Goal: Transaction & Acquisition: Obtain resource

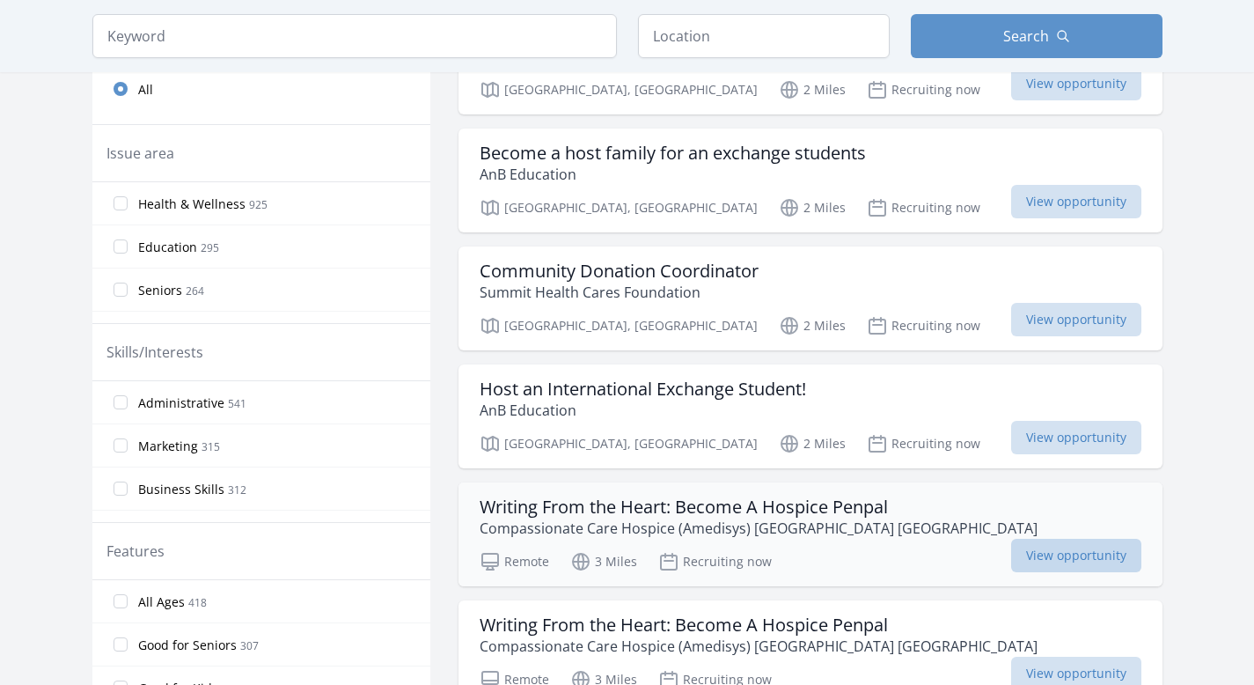
scroll to position [524, 0]
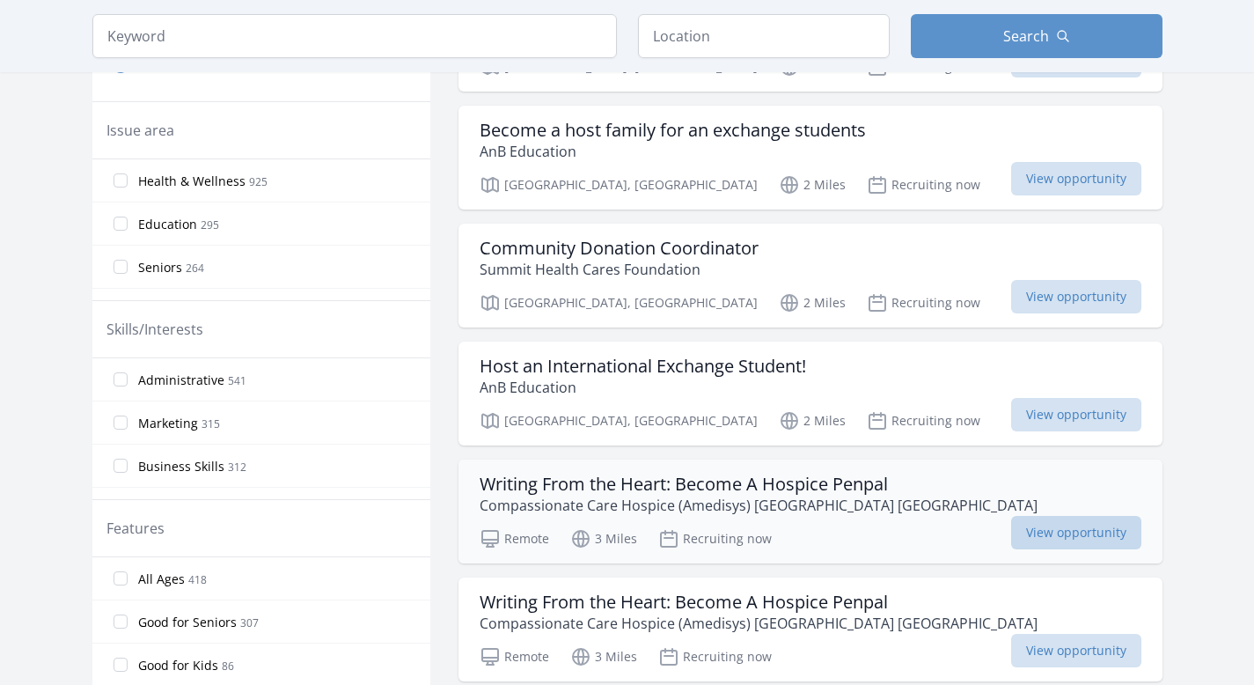
click at [1011, 516] on span "View opportunity" at bounding box center [1076, 532] width 130 height 33
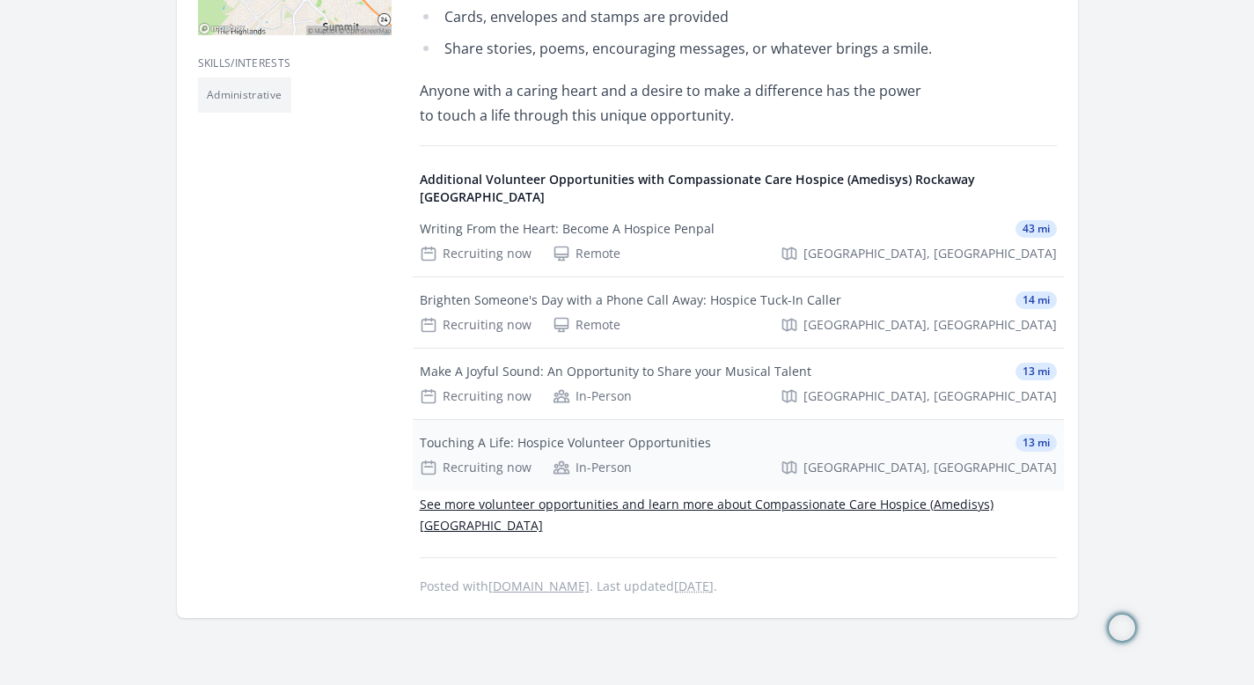
scroll to position [631, 0]
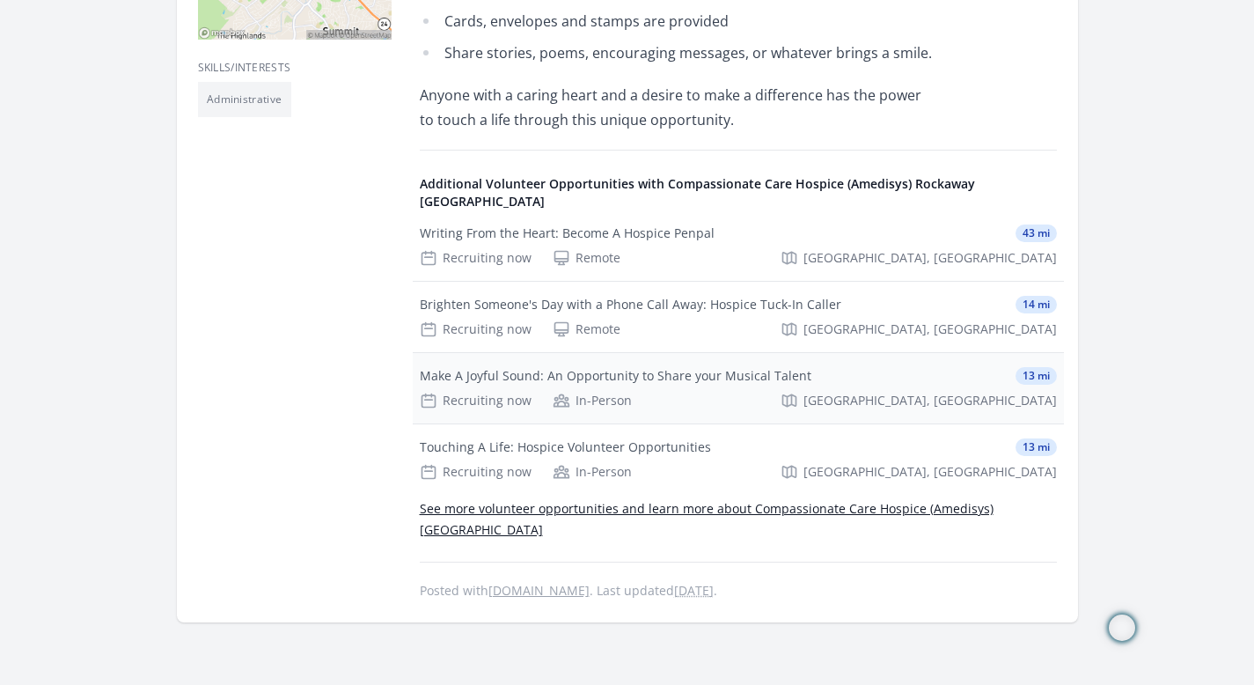
click at [815, 370] on div "Make A Joyful Sound: An Opportunity to Share your Musical Talent 13 mi Recruiti…" at bounding box center [738, 388] width 651 height 70
click at [781, 367] on div "Make A Joyful Sound: An Opportunity to Share your Musical Talent" at bounding box center [616, 376] width 392 height 18
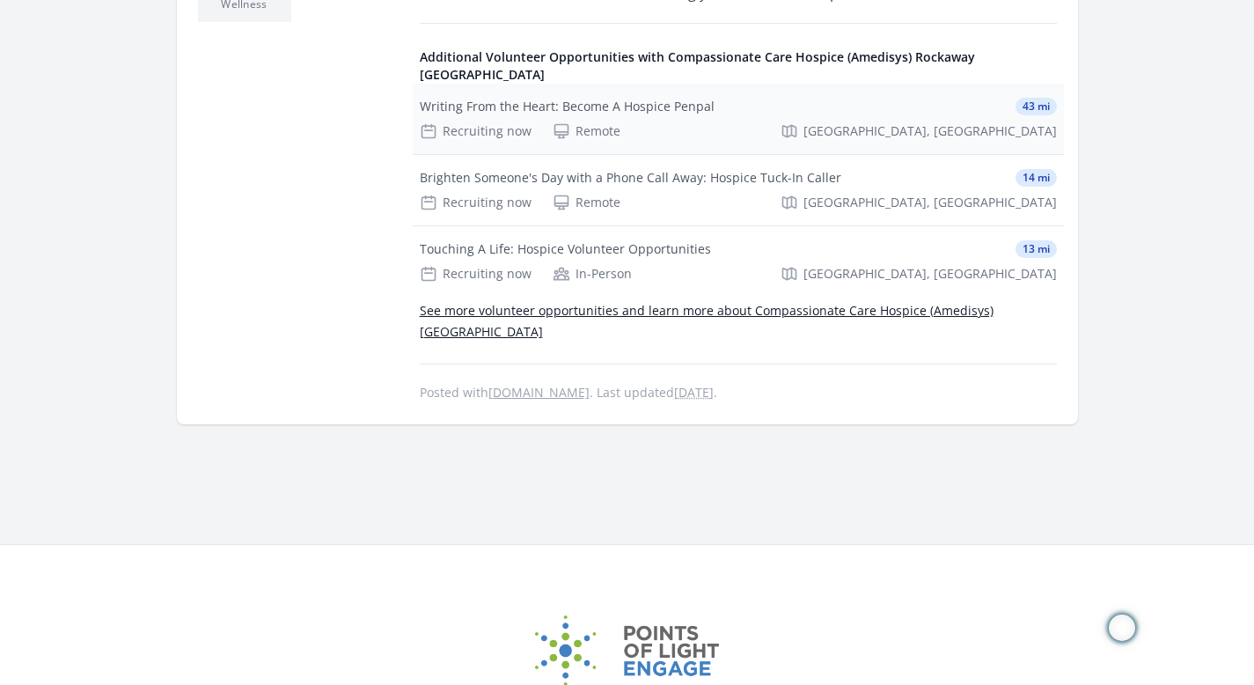
scroll to position [743, 0]
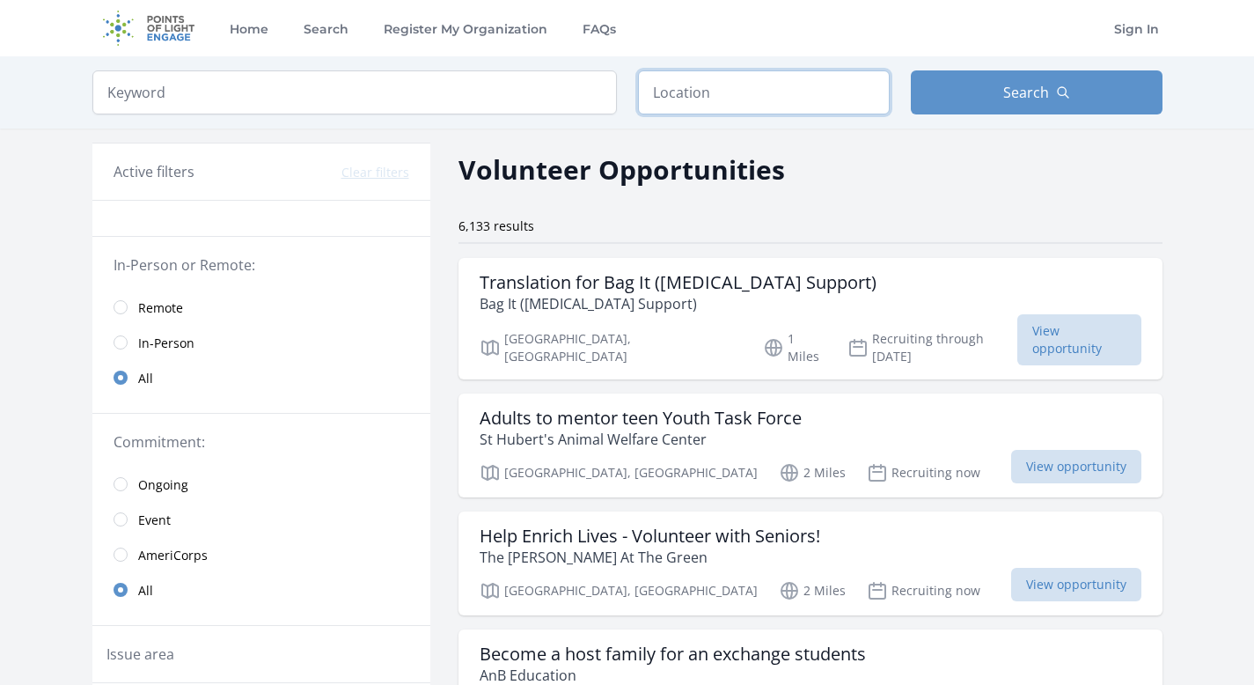
click at [709, 93] on input "text" at bounding box center [764, 92] width 252 height 44
click at [121, 521] on input "radio" at bounding box center [121, 519] width 14 height 14
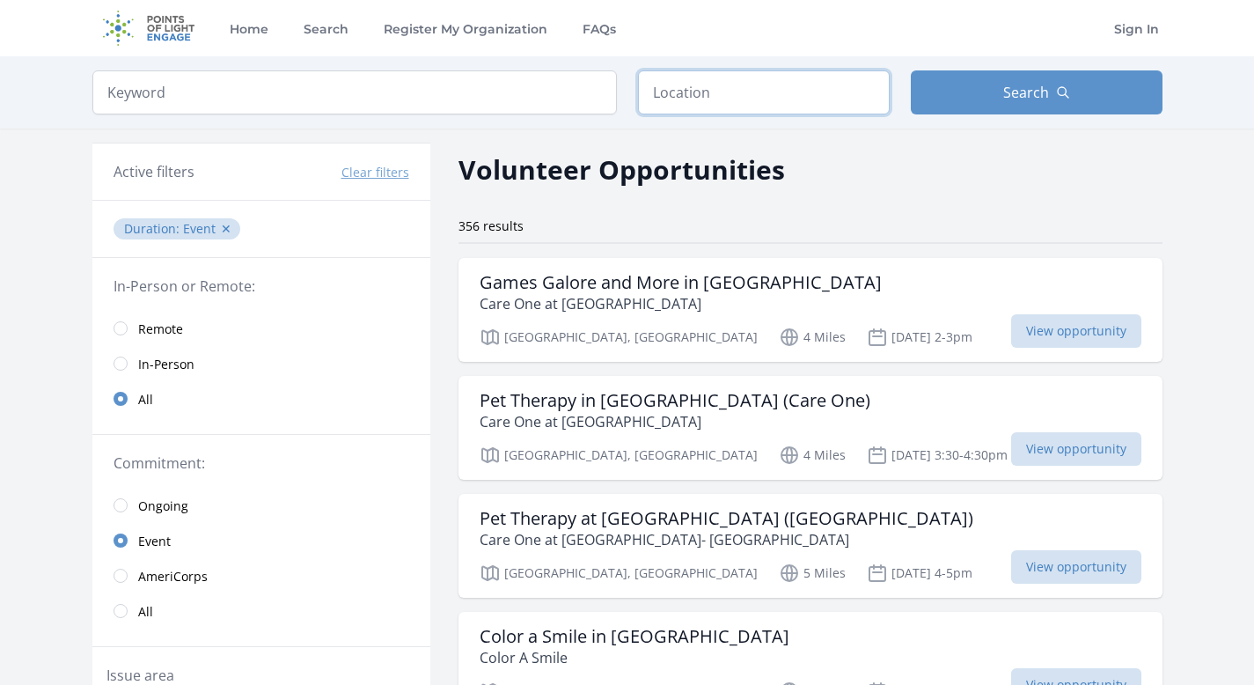
click at [692, 96] on input "text" at bounding box center [764, 92] width 252 height 44
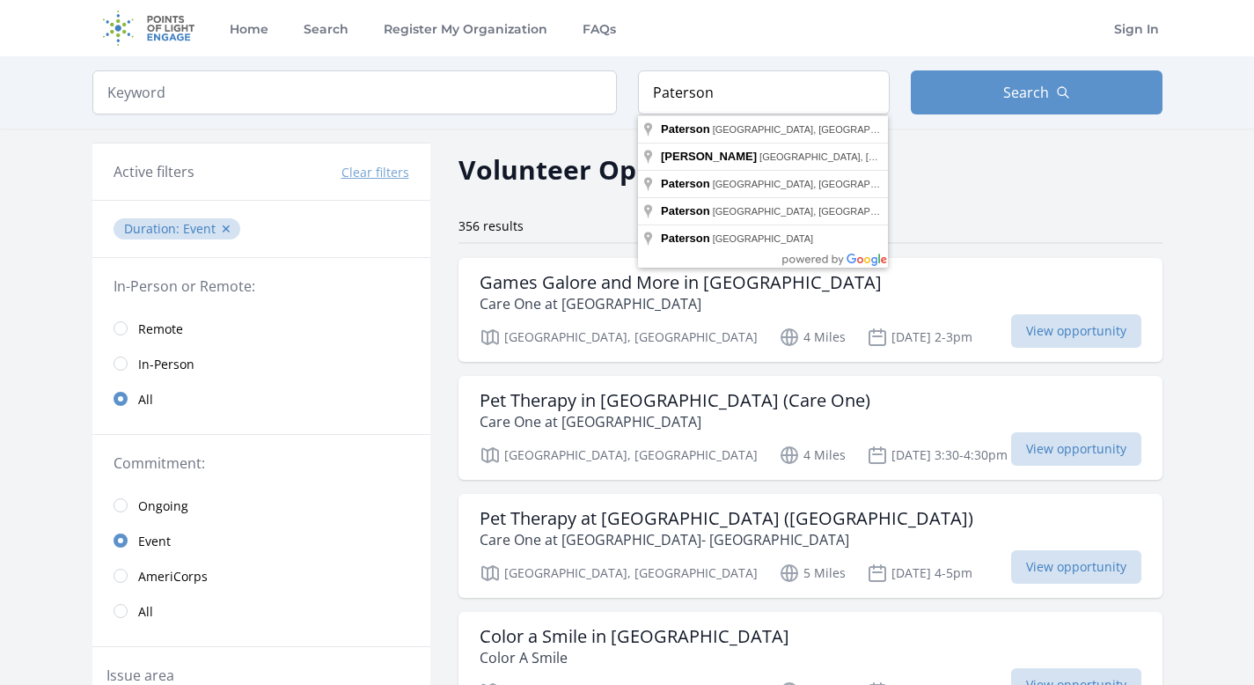
type input "Paterson, NJ, USA"
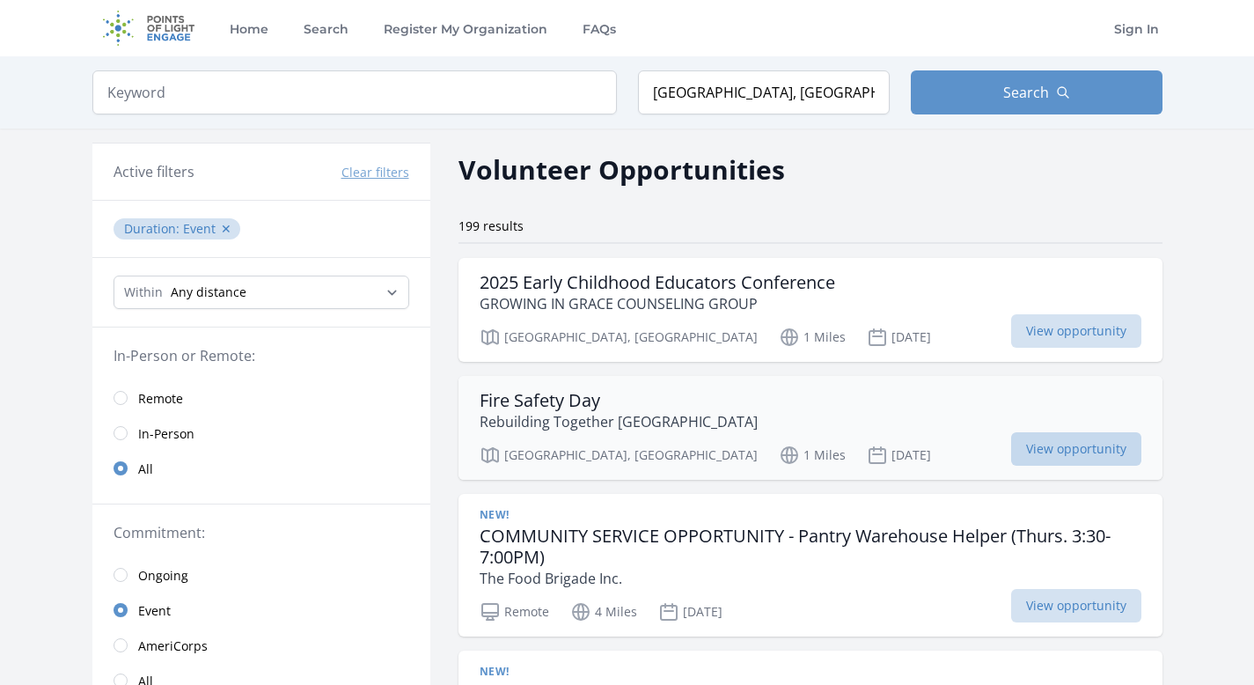
click at [1072, 453] on span "View opportunity" at bounding box center [1076, 448] width 130 height 33
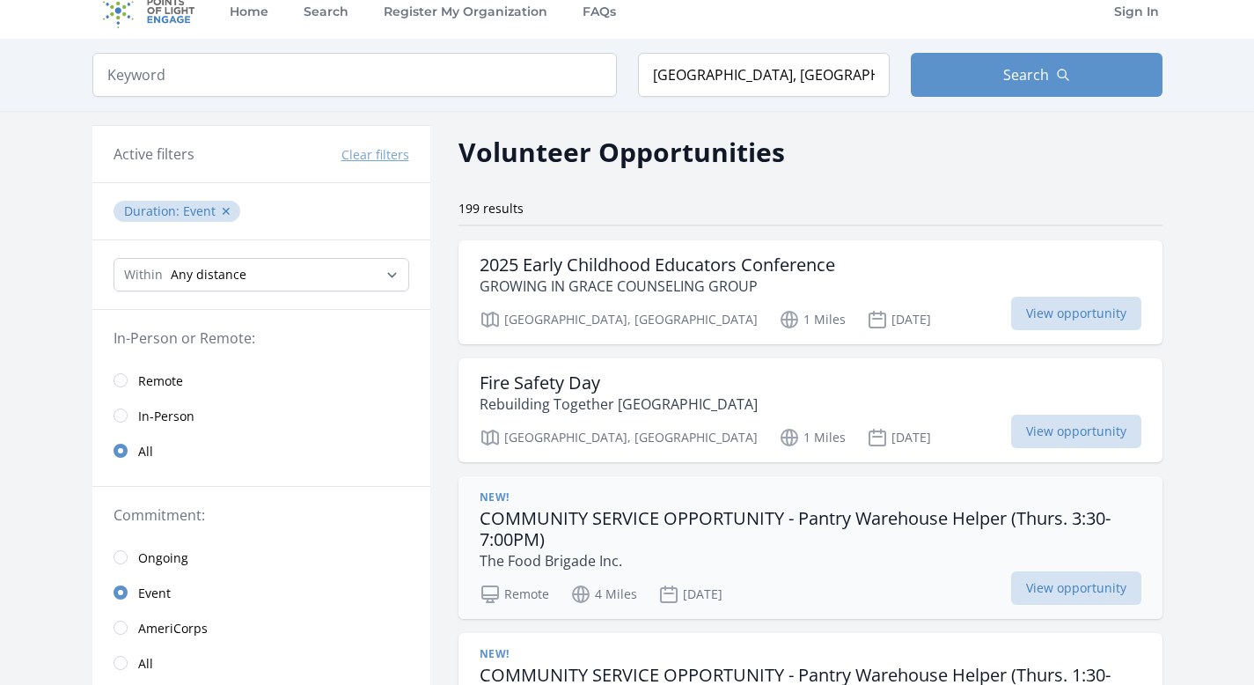
scroll to position [23, 0]
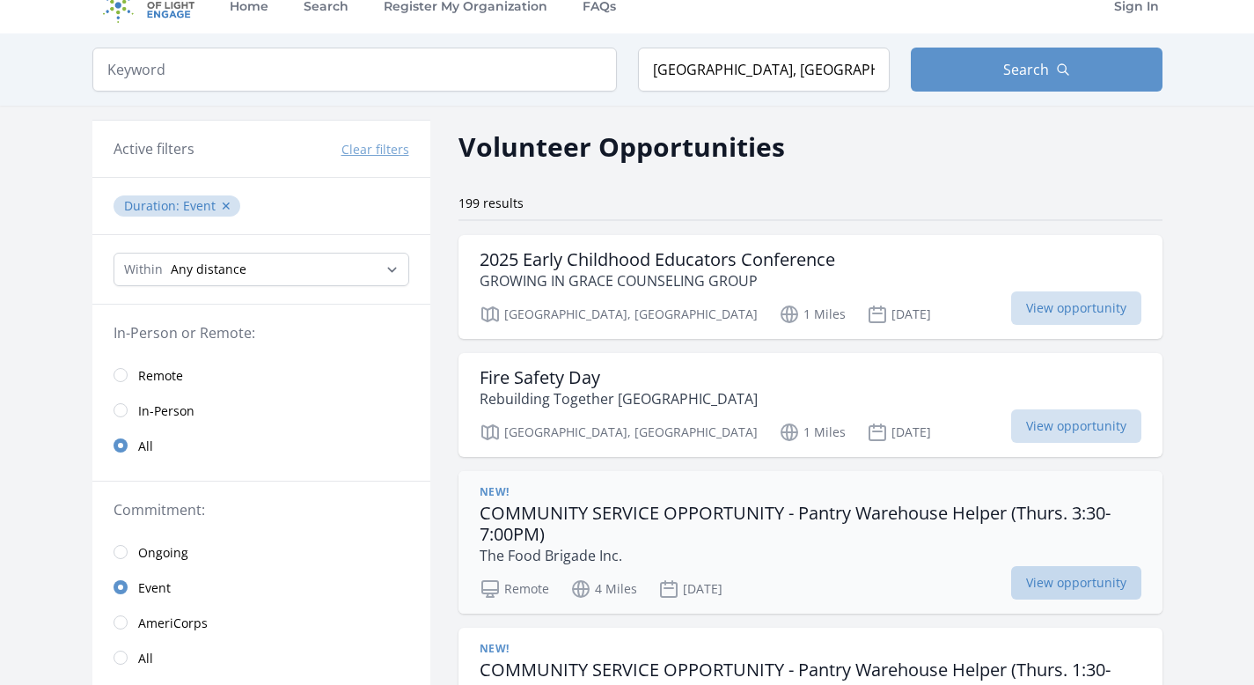
click at [1053, 583] on span "View opportunity" at bounding box center [1076, 582] width 130 height 33
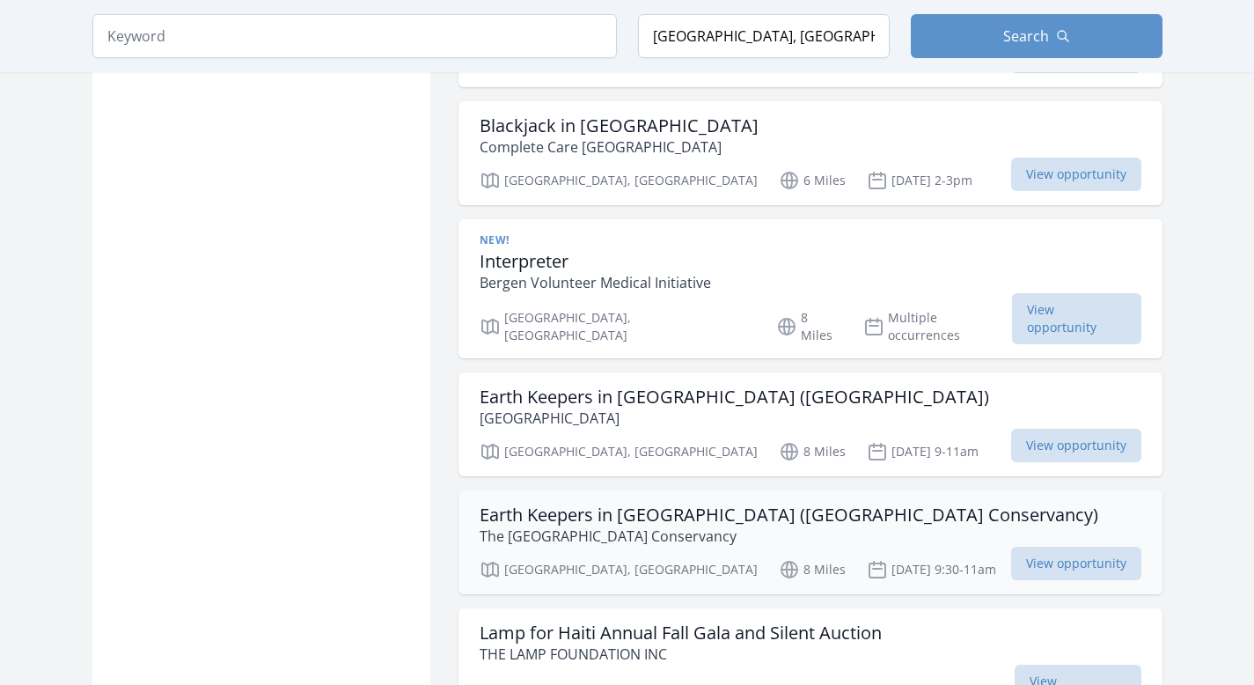
scroll to position [2171, 0]
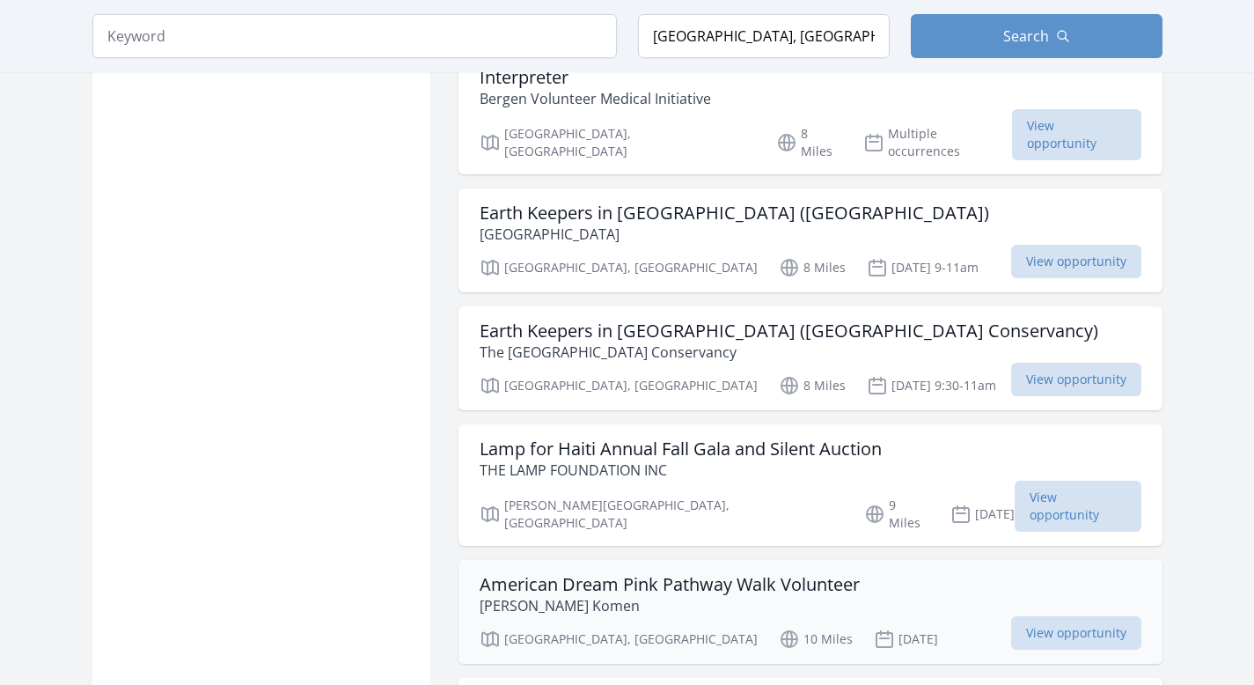
scroll to position [2353, 0]
click at [752, 573] on h3 "American Dream Pink Pathway Walk Volunteer" at bounding box center [670, 583] width 380 height 21
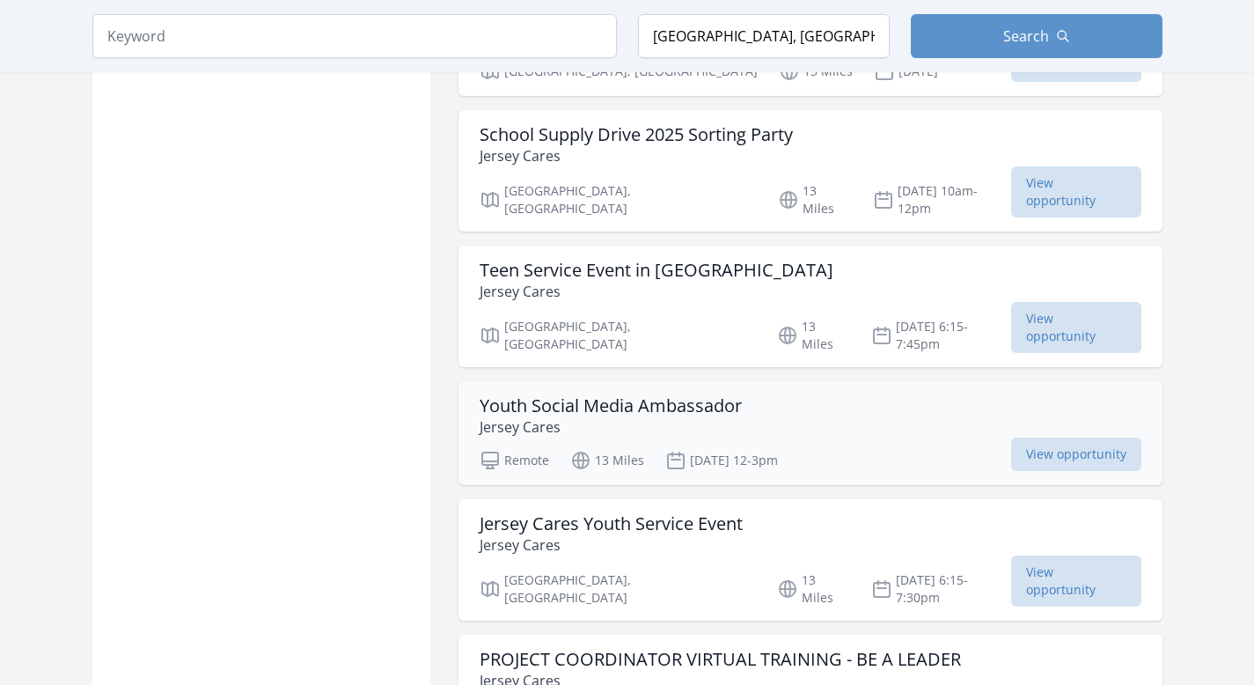
scroll to position [4393, 0]
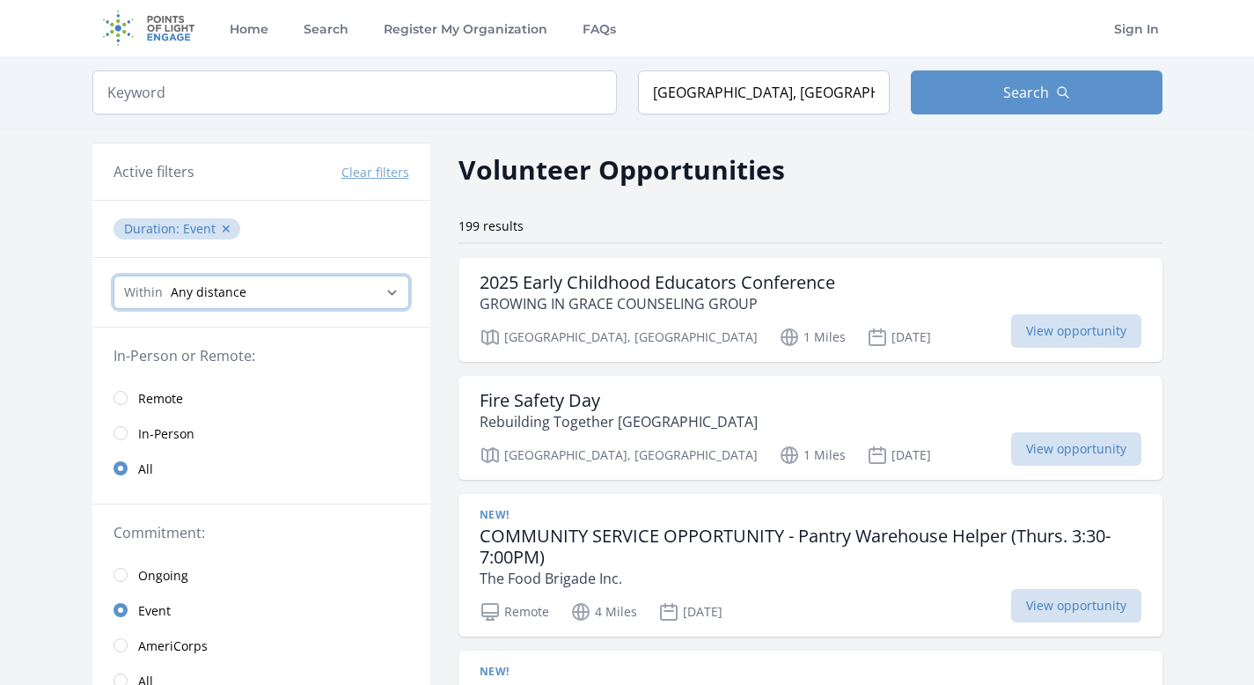
click at [390, 291] on select "Any distance , 5 Miles , 20 Miles , 50 Miles , 100 Miles" at bounding box center [262, 291] width 296 height 33
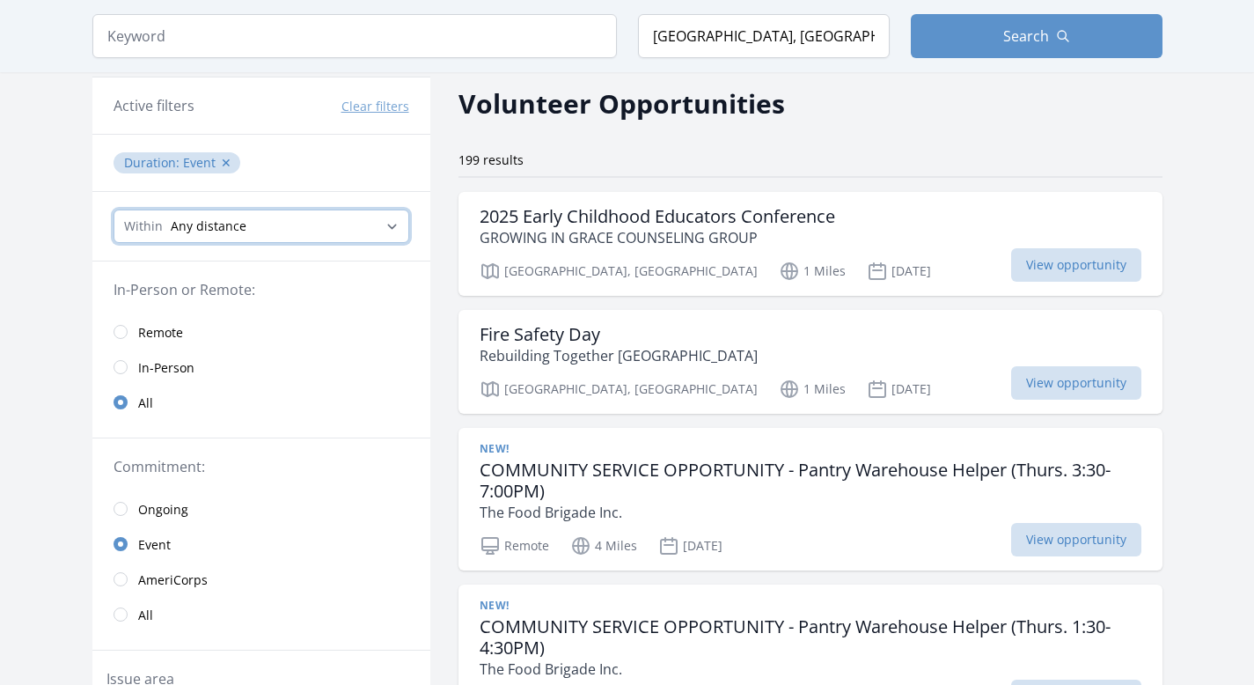
scroll to position [68, 0]
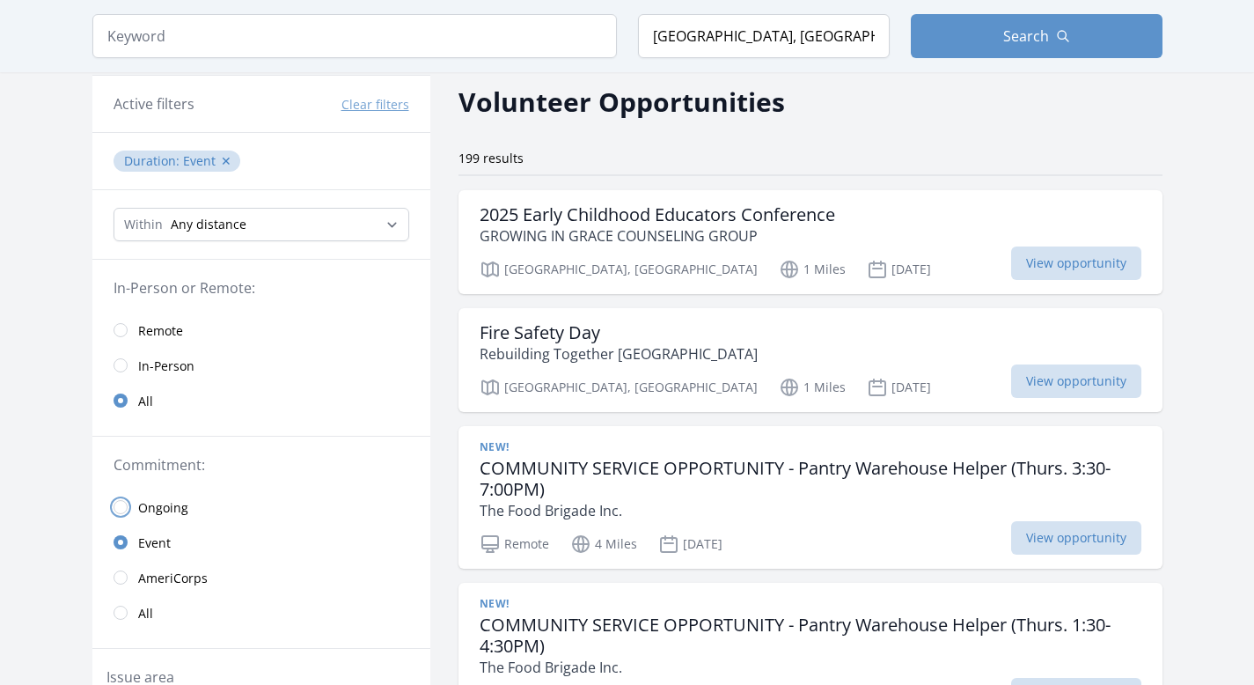
click at [123, 509] on input "radio" at bounding box center [121, 507] width 14 height 14
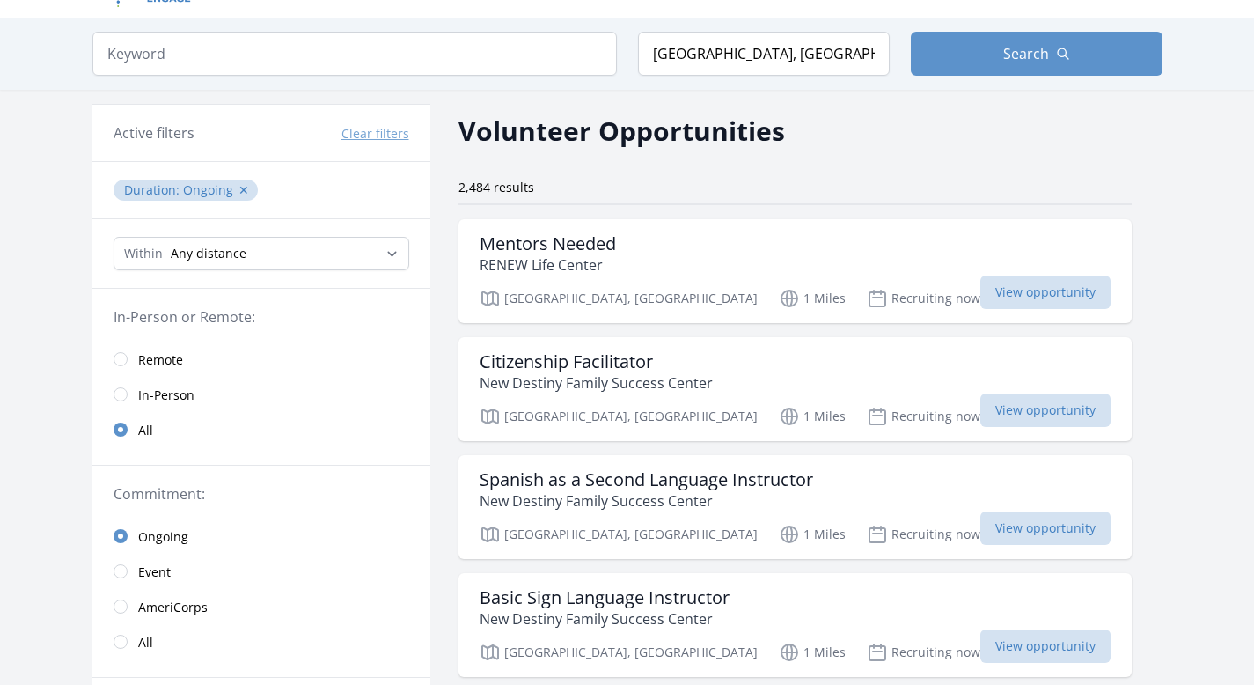
scroll to position [34, 0]
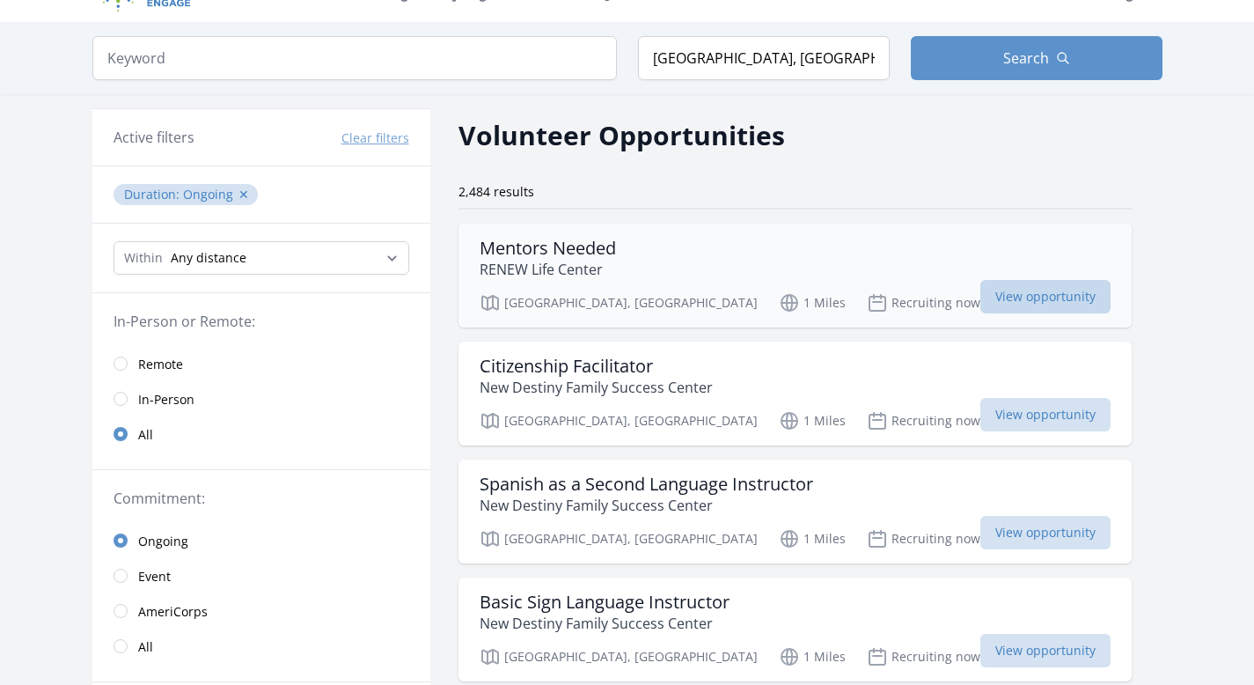
click at [980, 297] on span "View opportunity" at bounding box center [1045, 296] width 130 height 33
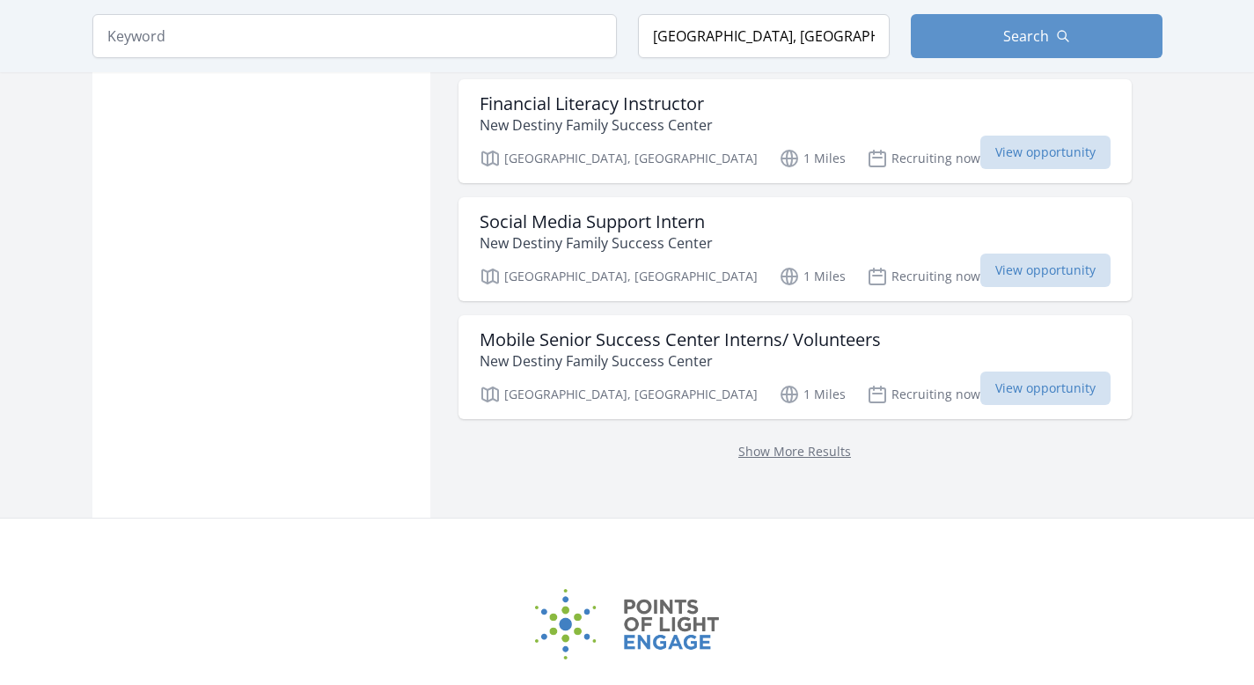
scroll to position [2227, 0]
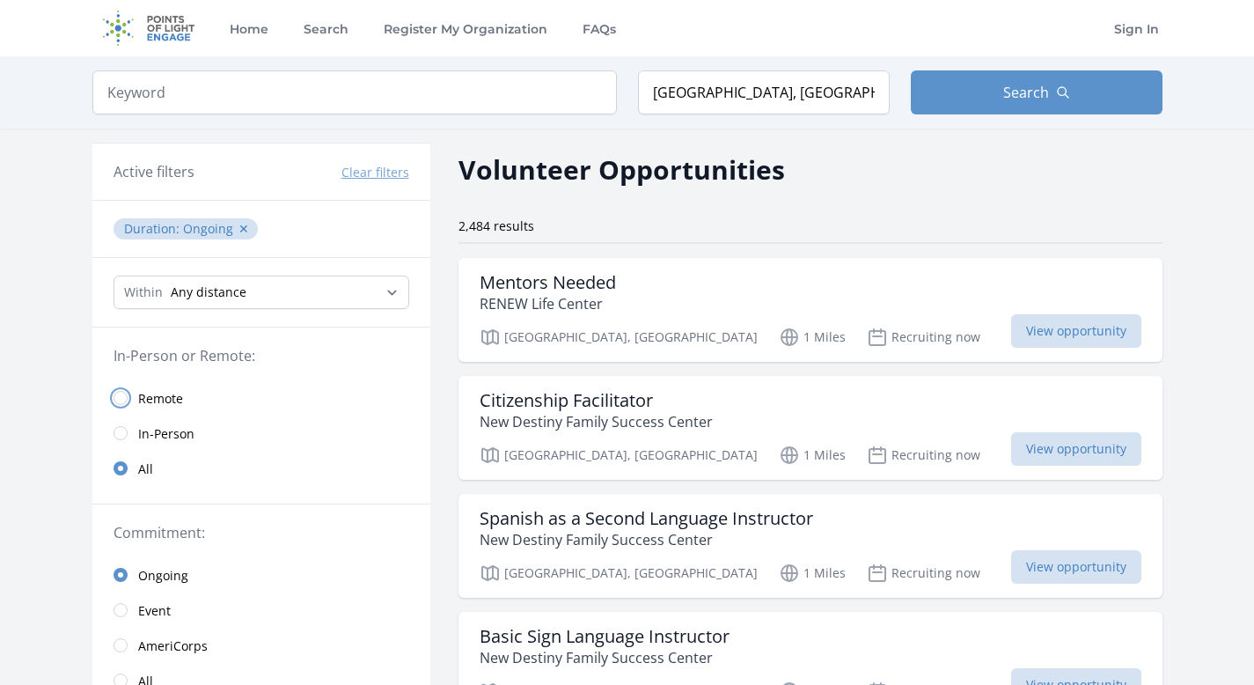
click at [125, 398] on input "radio" at bounding box center [121, 398] width 14 height 14
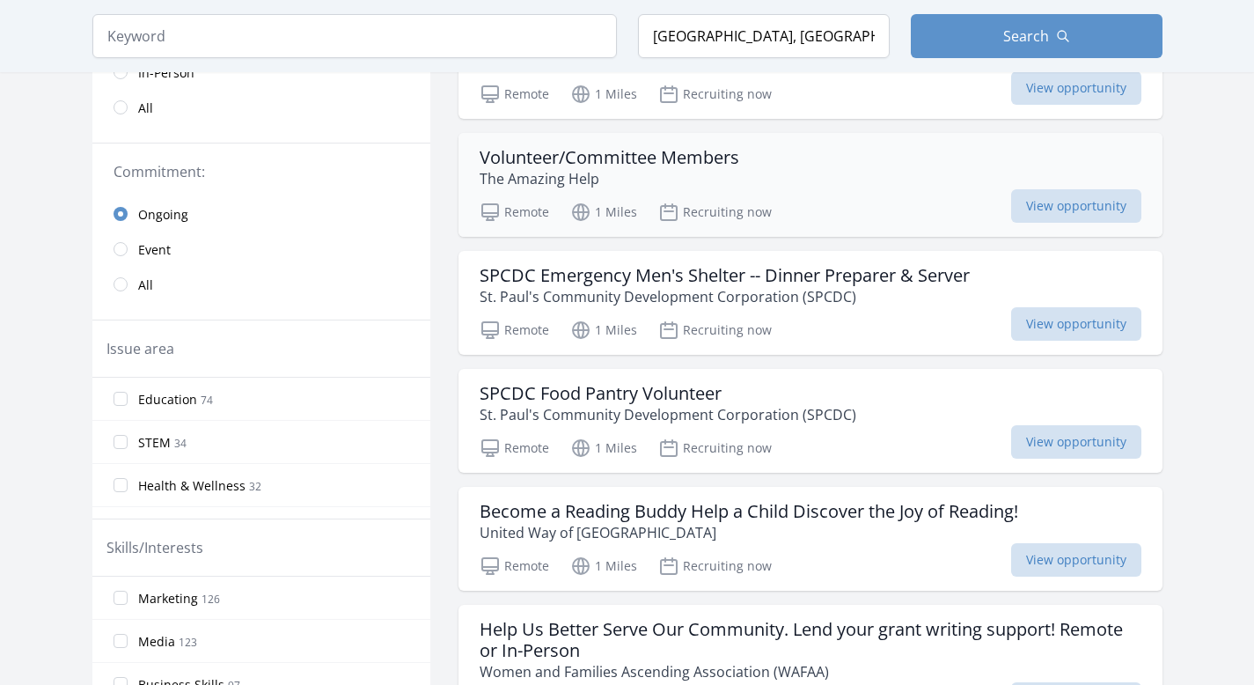
scroll to position [364, 0]
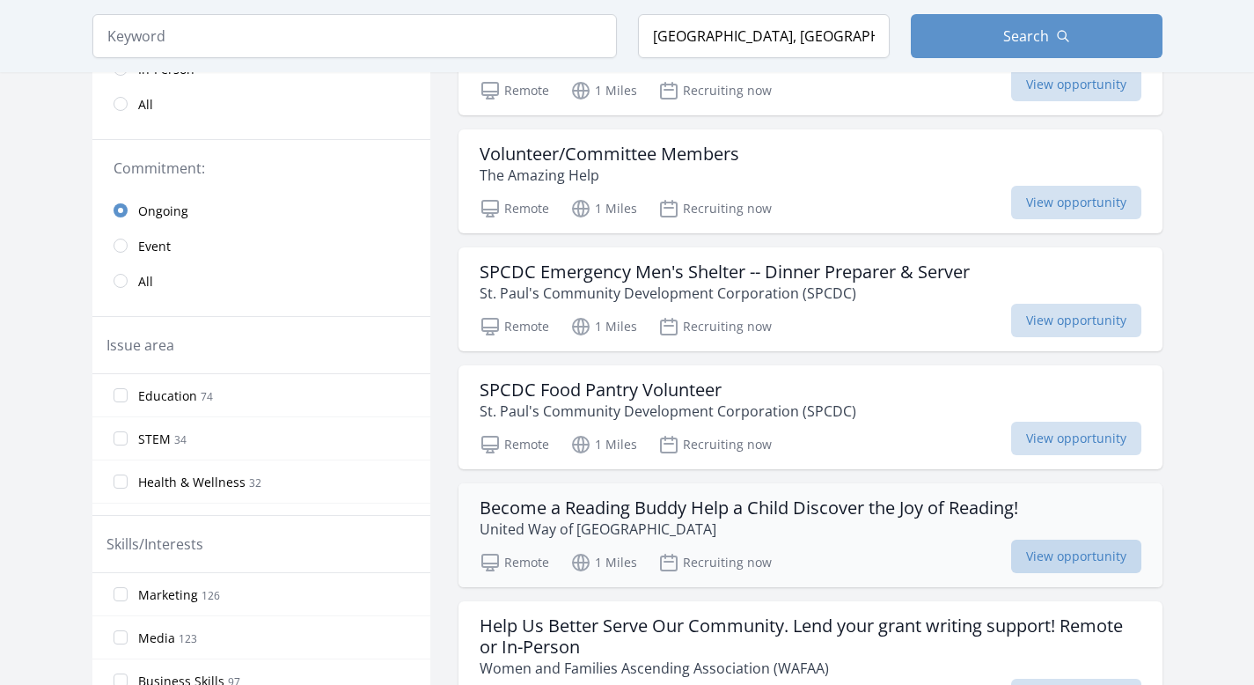
click at [1063, 560] on span "View opportunity" at bounding box center [1076, 555] width 130 height 33
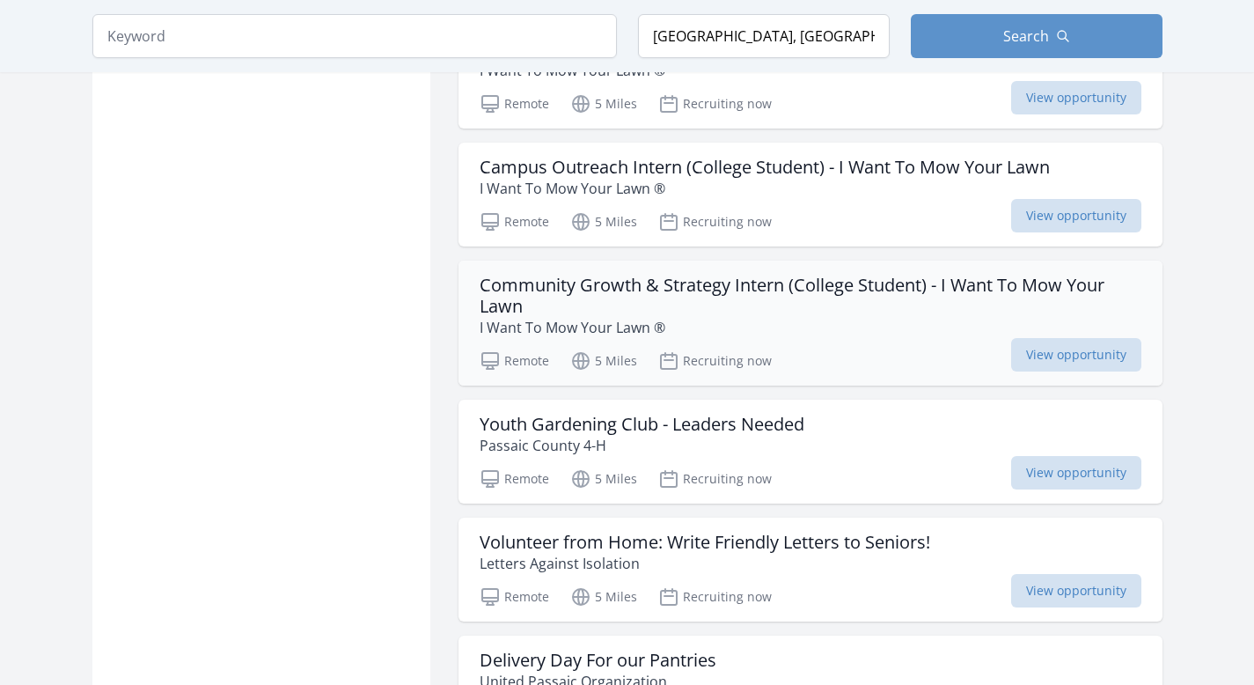
scroll to position [1320, 0]
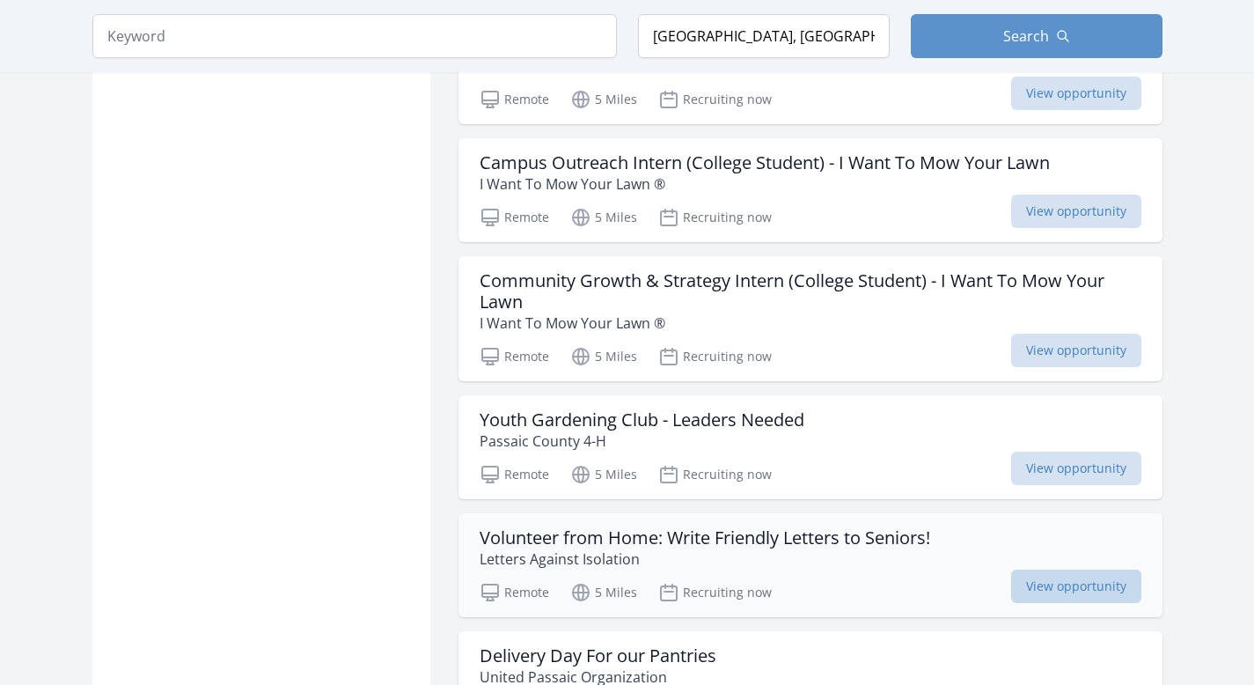
click at [1075, 582] on span "View opportunity" at bounding box center [1076, 585] width 130 height 33
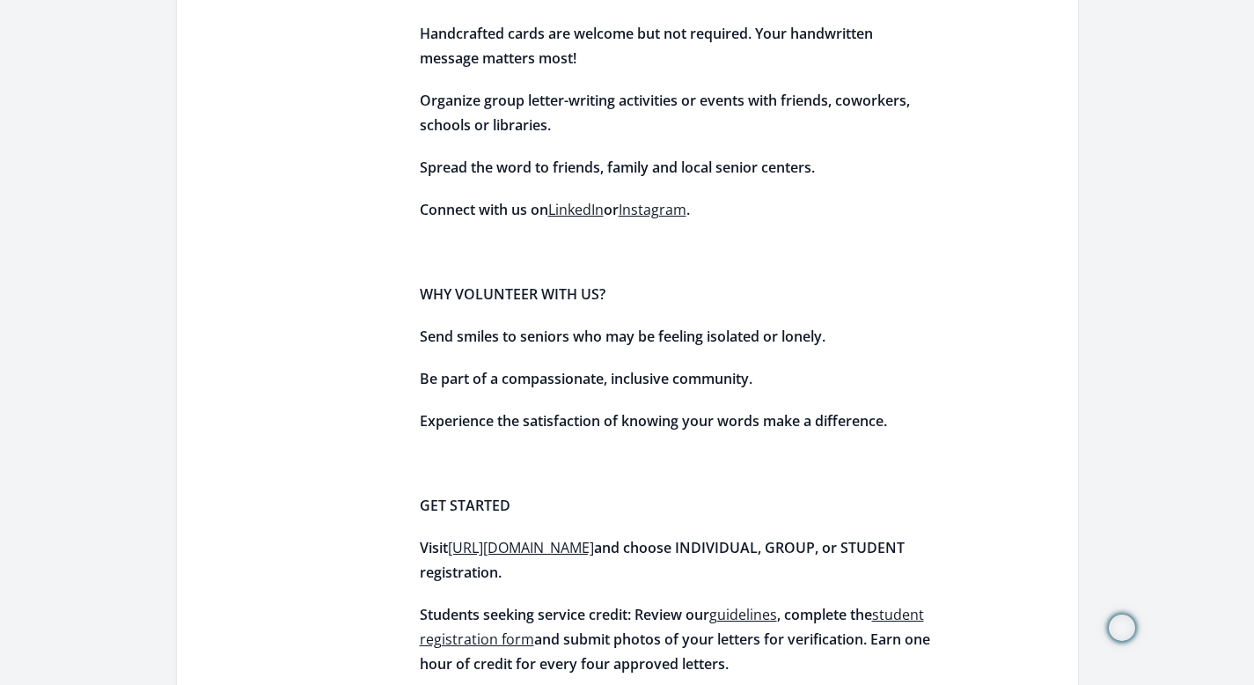
scroll to position [1905, 0]
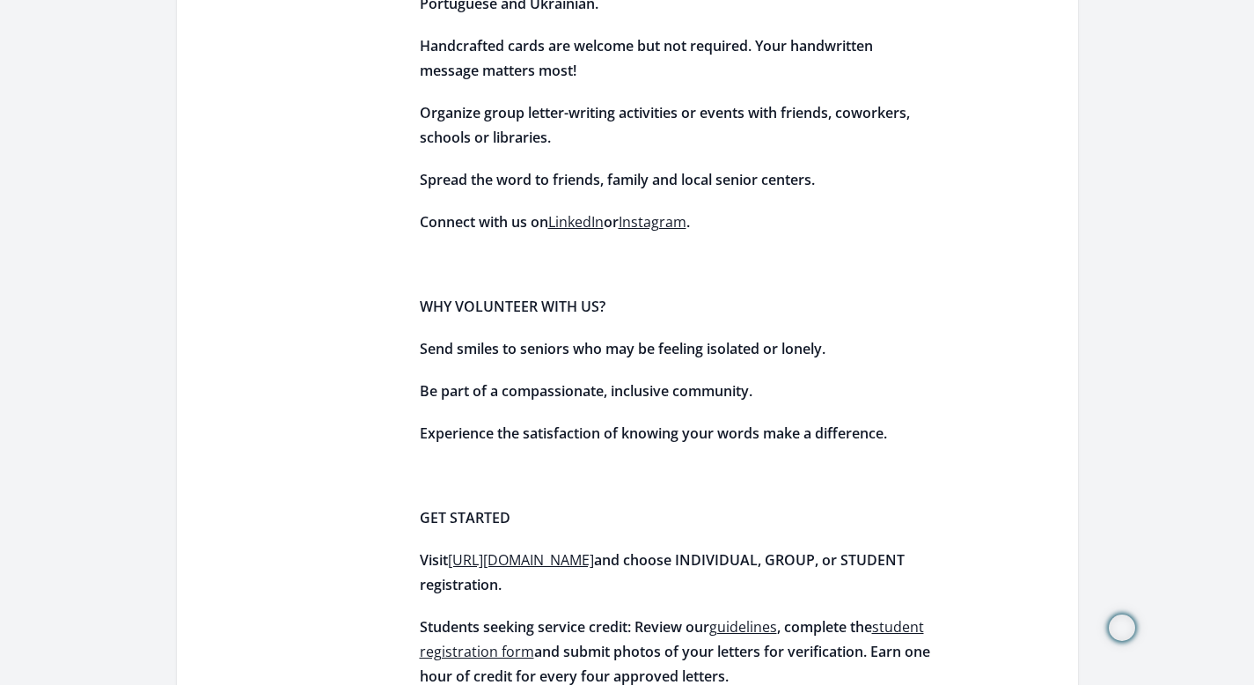
click at [594, 550] on span "[URL][DOMAIN_NAME]" at bounding box center [521, 559] width 146 height 19
